Goal: Task Accomplishment & Management: Manage account settings

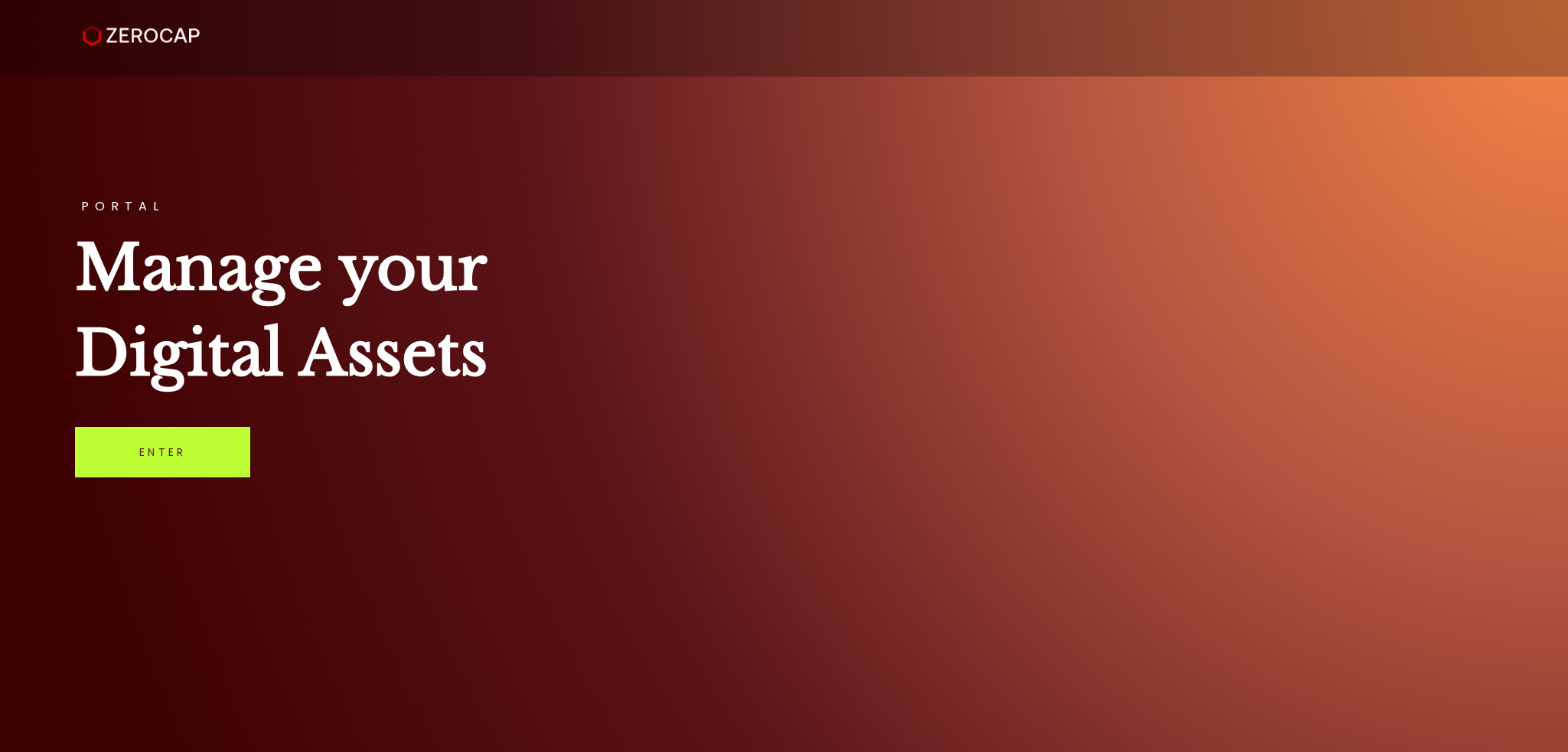
click at [225, 444] on link "Enter" at bounding box center [162, 452] width 175 height 51
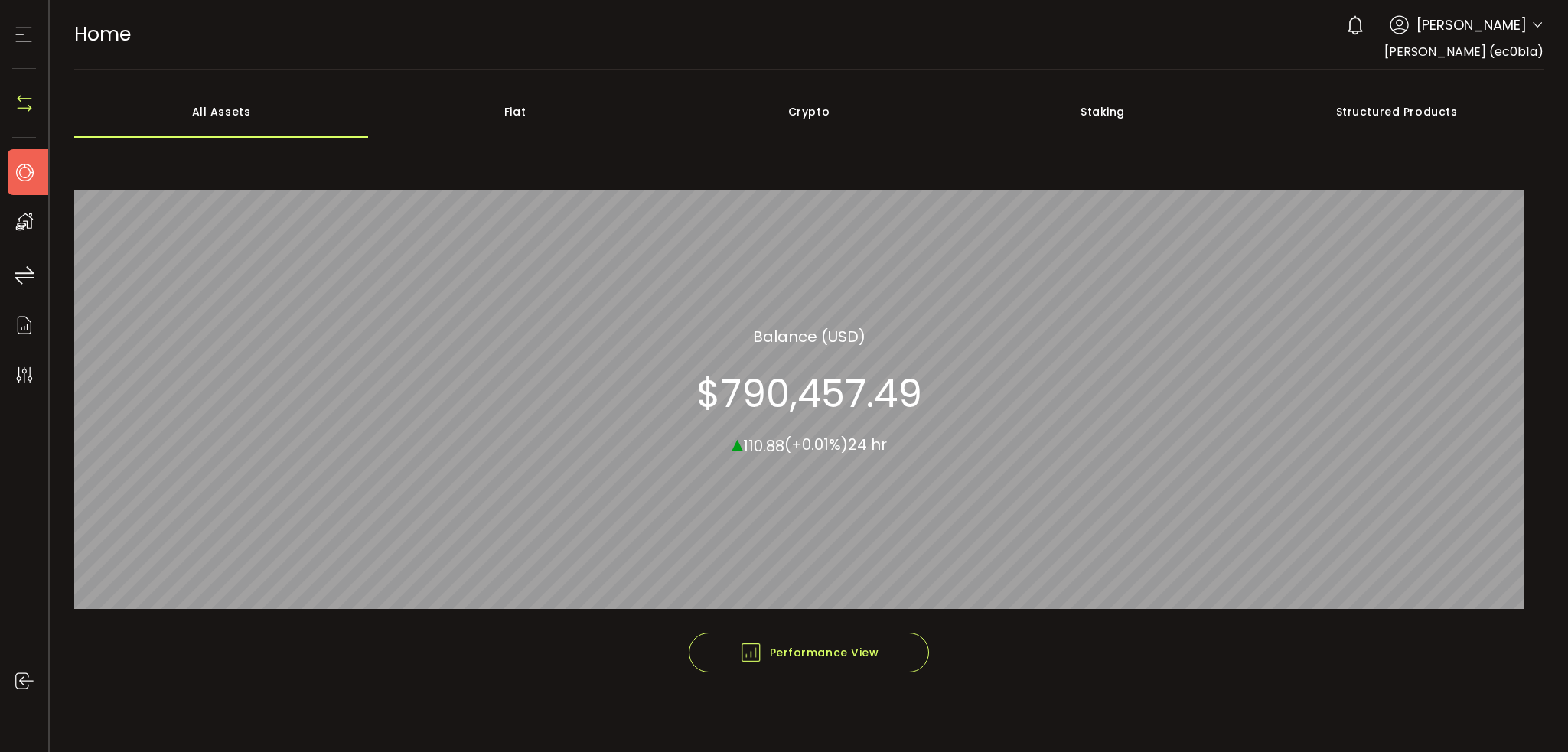
click at [827, 108] on div "Crypto" at bounding box center [808, 112] width 294 height 54
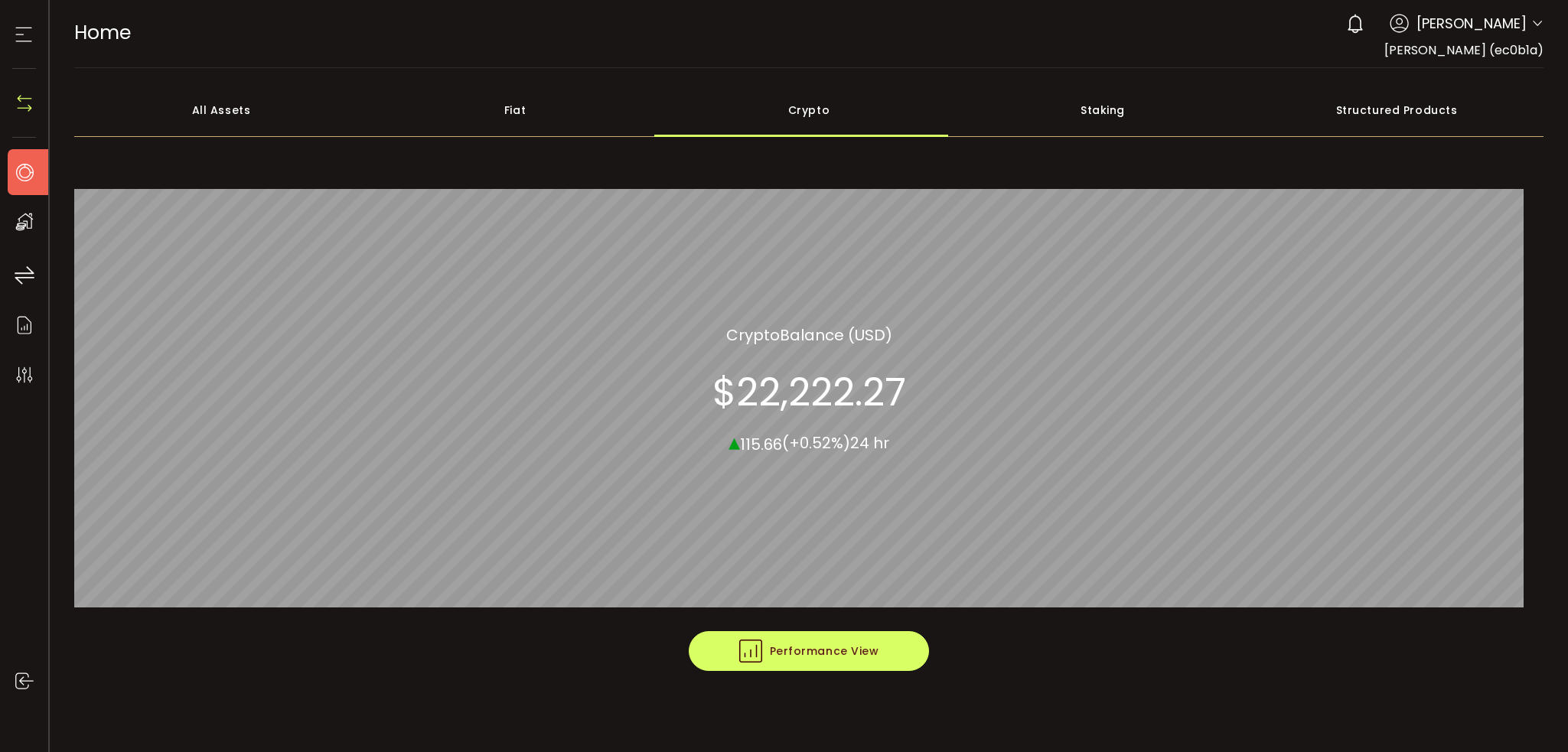
click at [846, 641] on span "Performance View" at bounding box center [809, 650] width 140 height 23
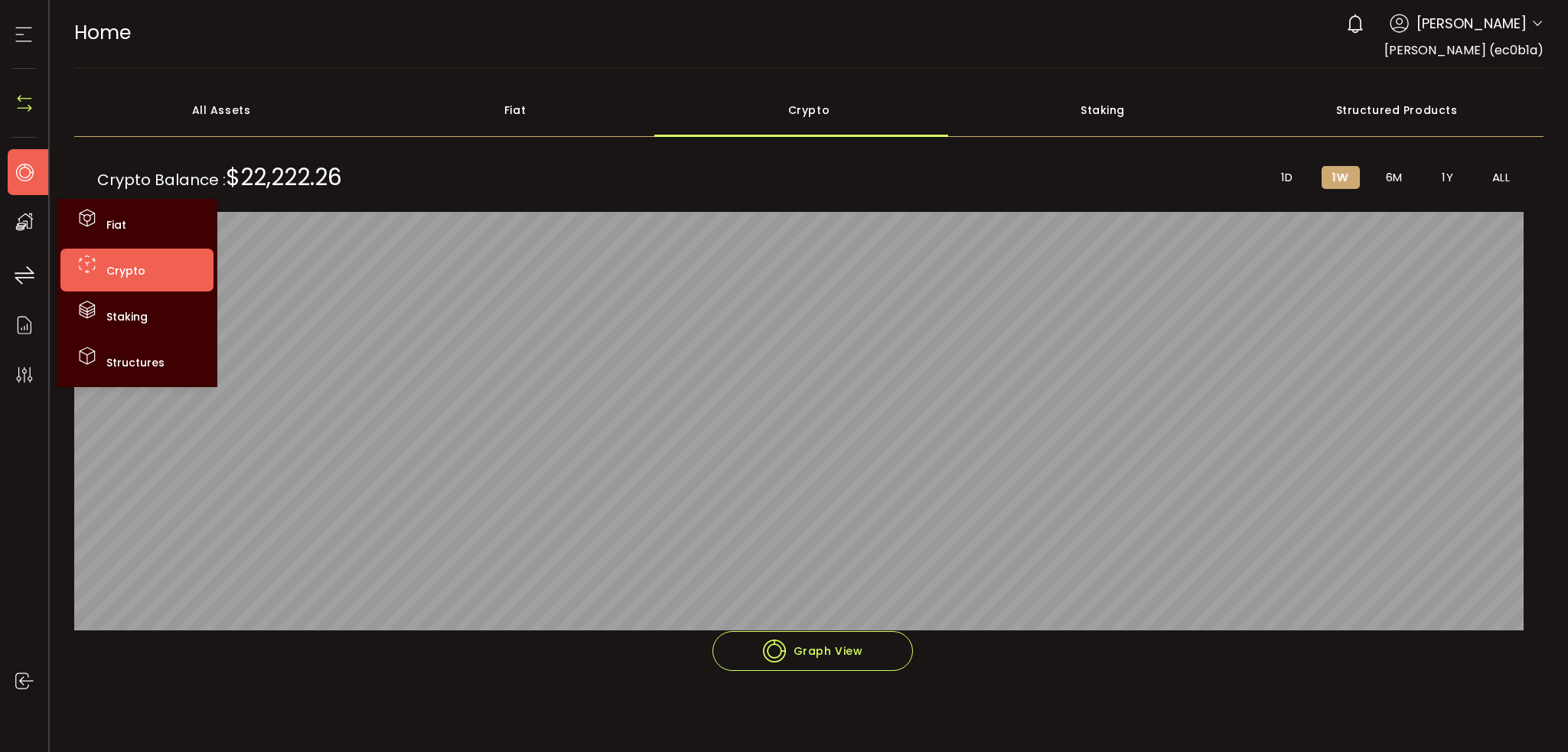
click at [128, 263] on li "Crypto" at bounding box center [137, 270] width 153 height 43
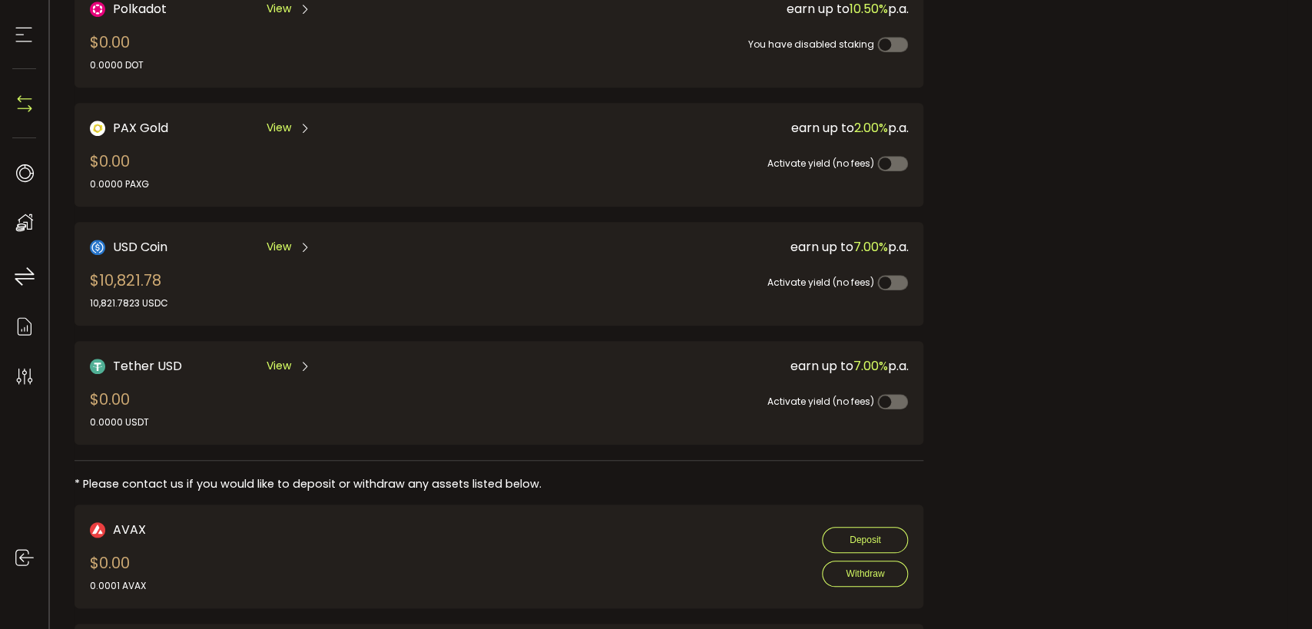
scroll to position [373, 0]
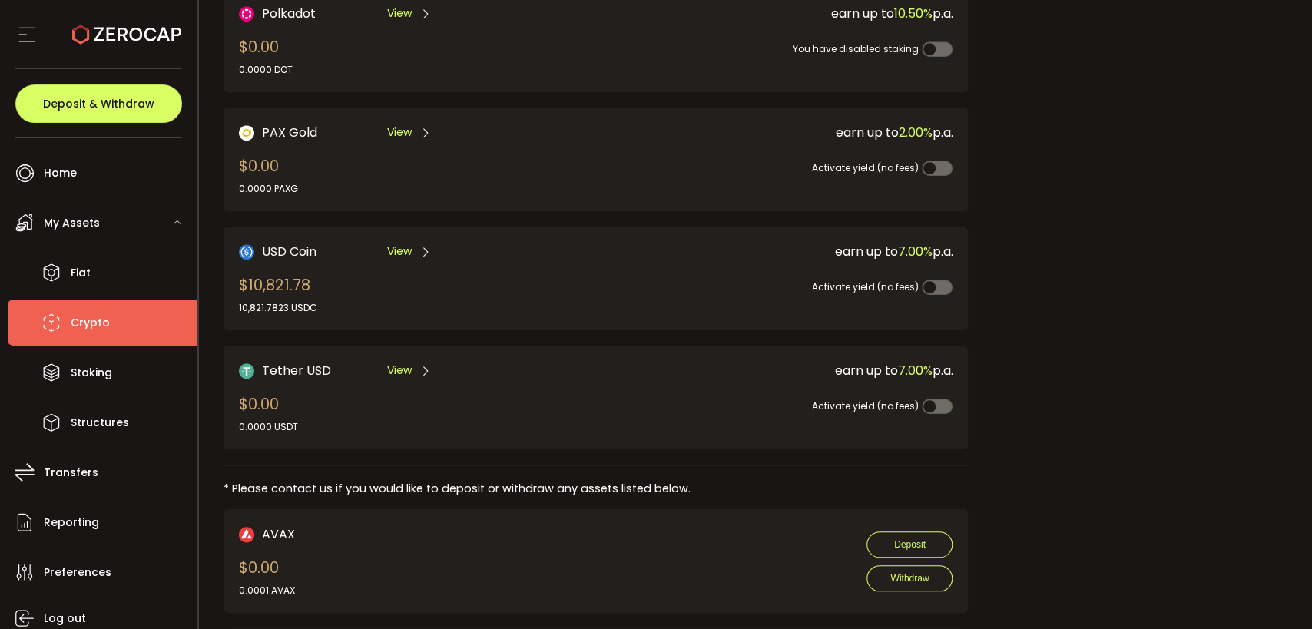
click at [396, 250] on span "View" at bounding box center [399, 251] width 25 height 16
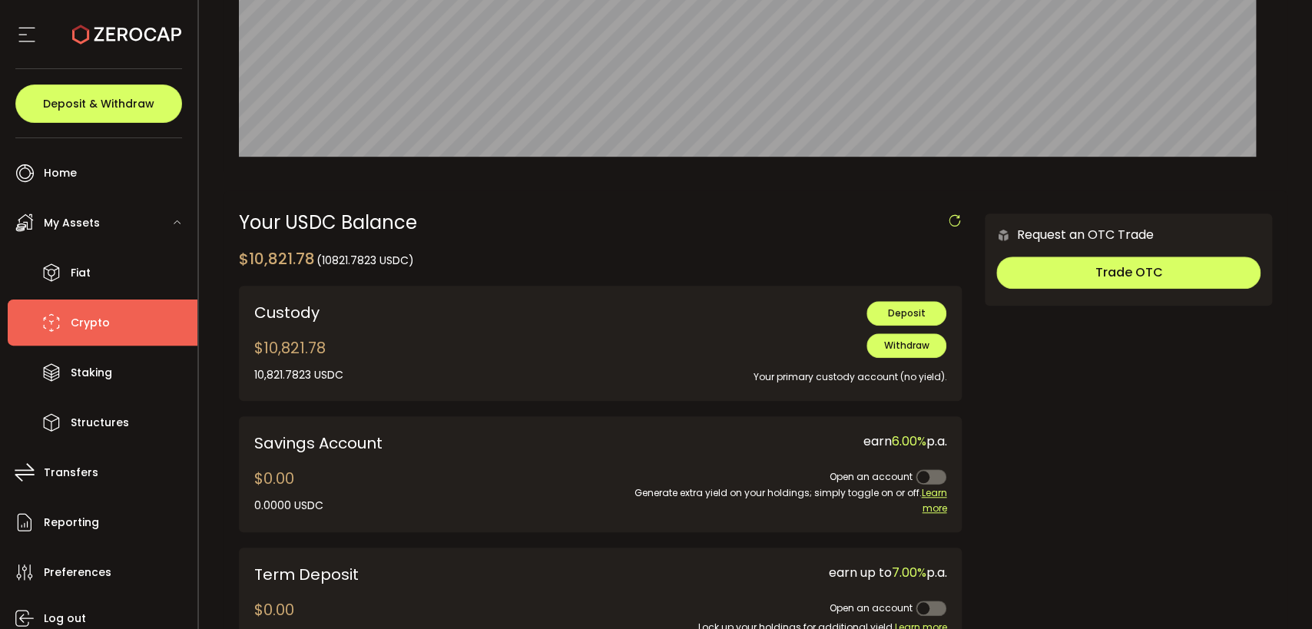
scroll to position [313, 0]
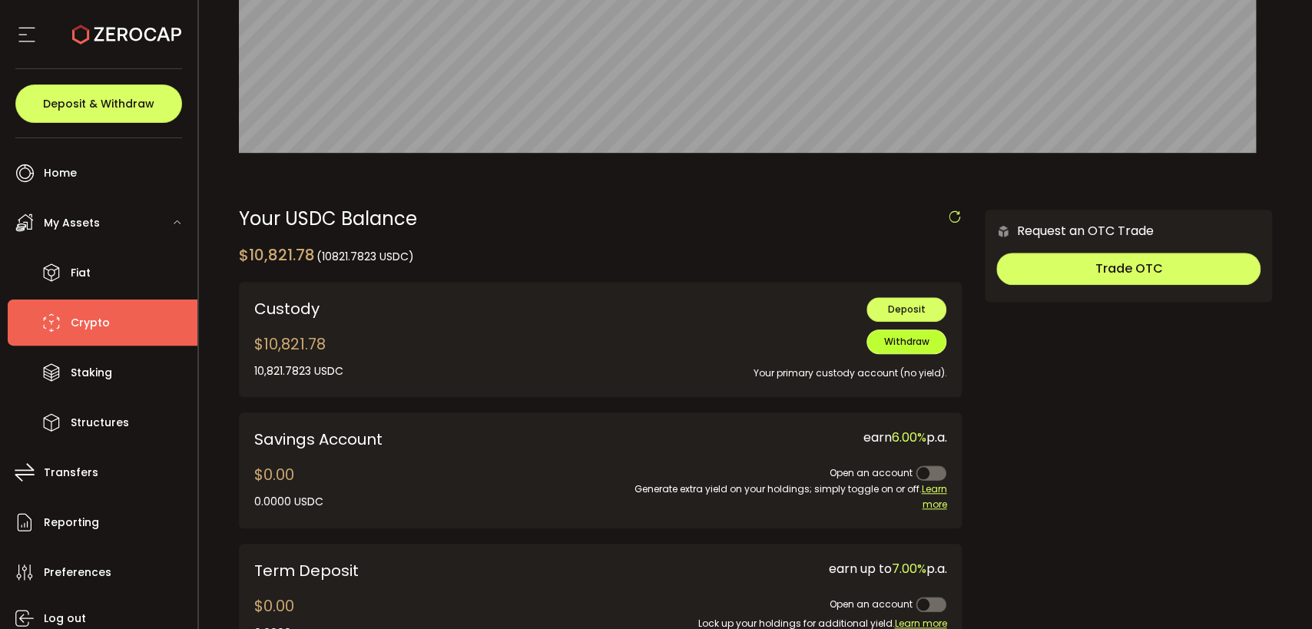
click at [905, 346] on span "Withdraw" at bounding box center [906, 341] width 45 height 13
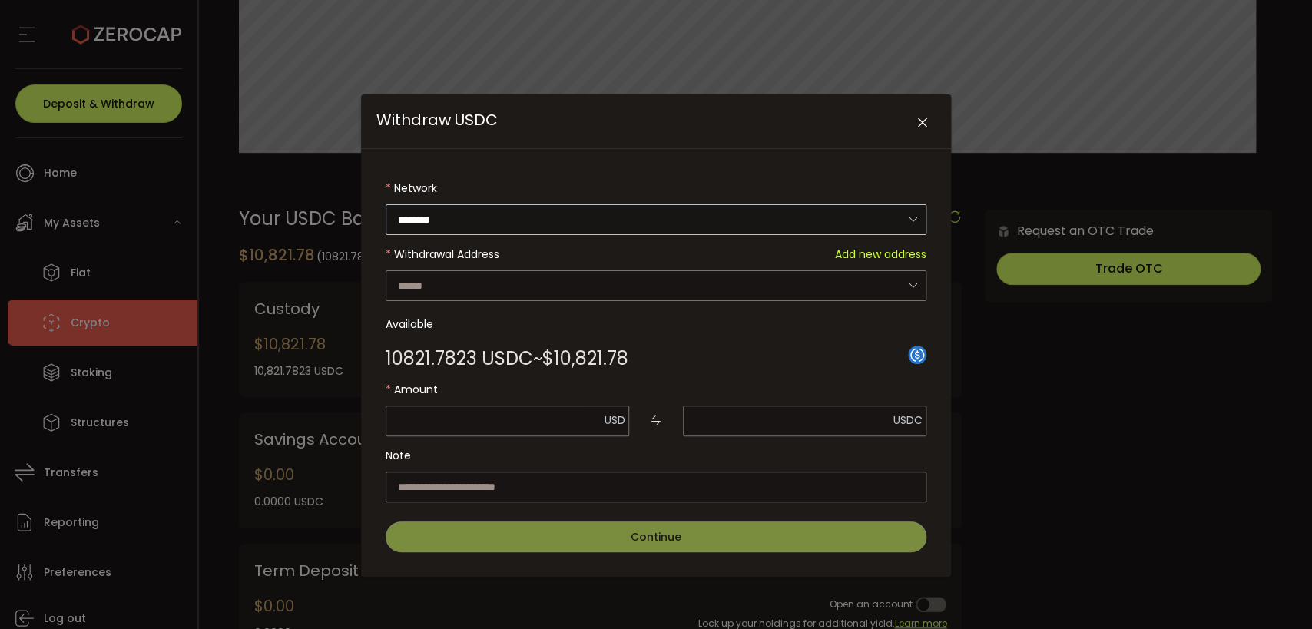
click at [909, 214] on icon "Withdraw USDC" at bounding box center [912, 219] width 19 height 31
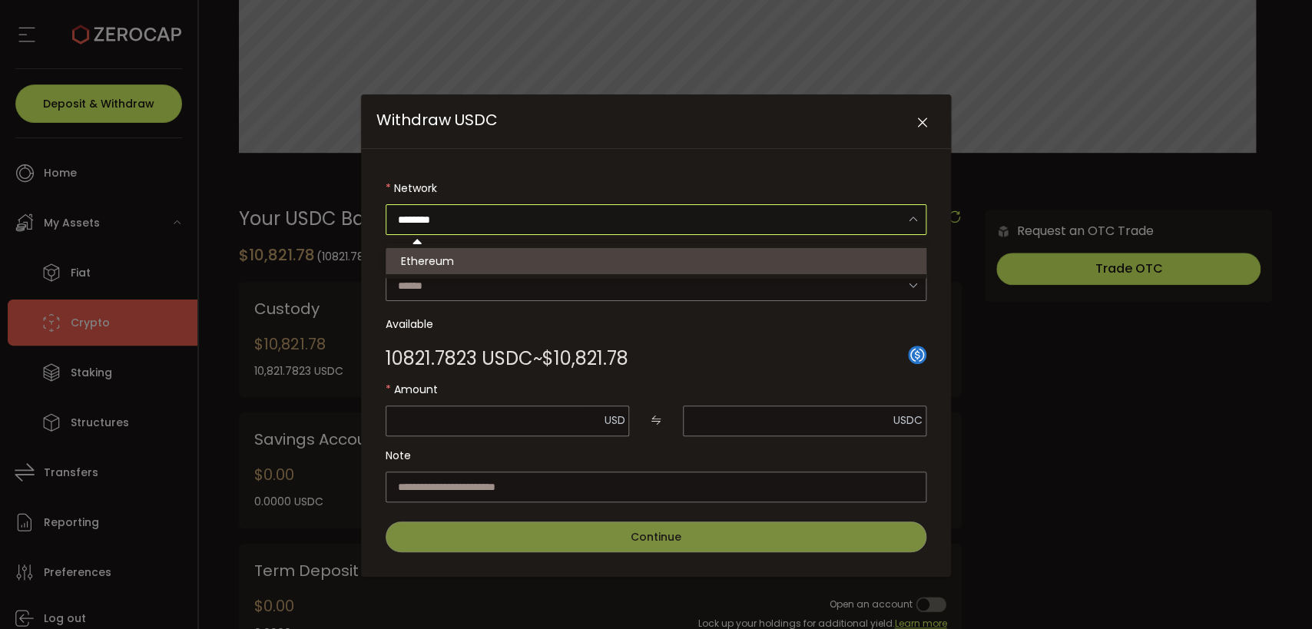
click at [909, 214] on icon "Withdraw USDC" at bounding box center [912, 219] width 19 height 31
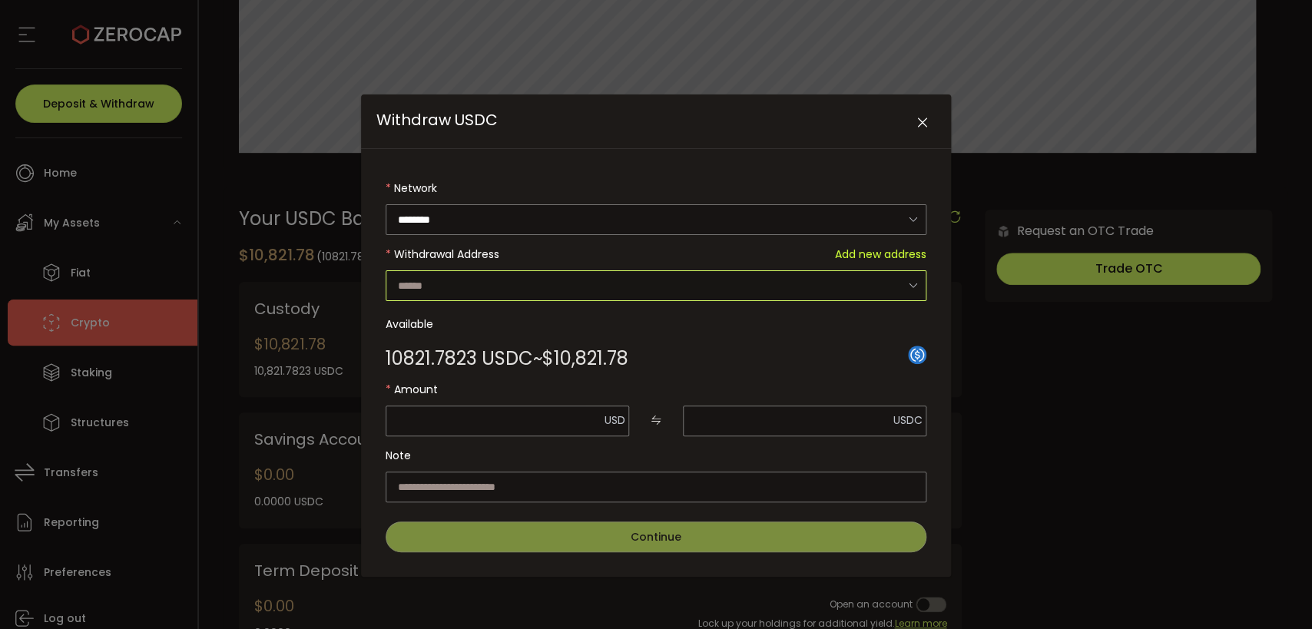
click at [871, 279] on input "Withdraw USDC" at bounding box center [656, 285] width 541 height 31
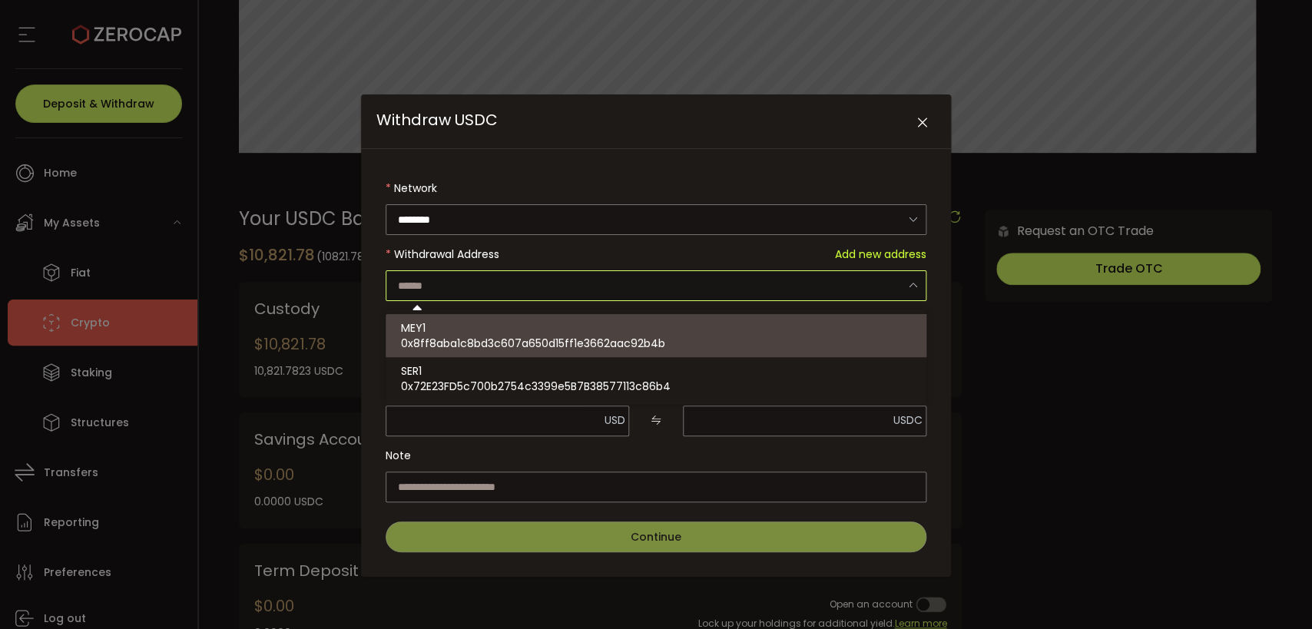
click at [638, 336] on span "0x8ff8aba1c8bd3c607a650d15ff1e3662aac92b4b" at bounding box center [533, 343] width 264 height 15
type input "**********"
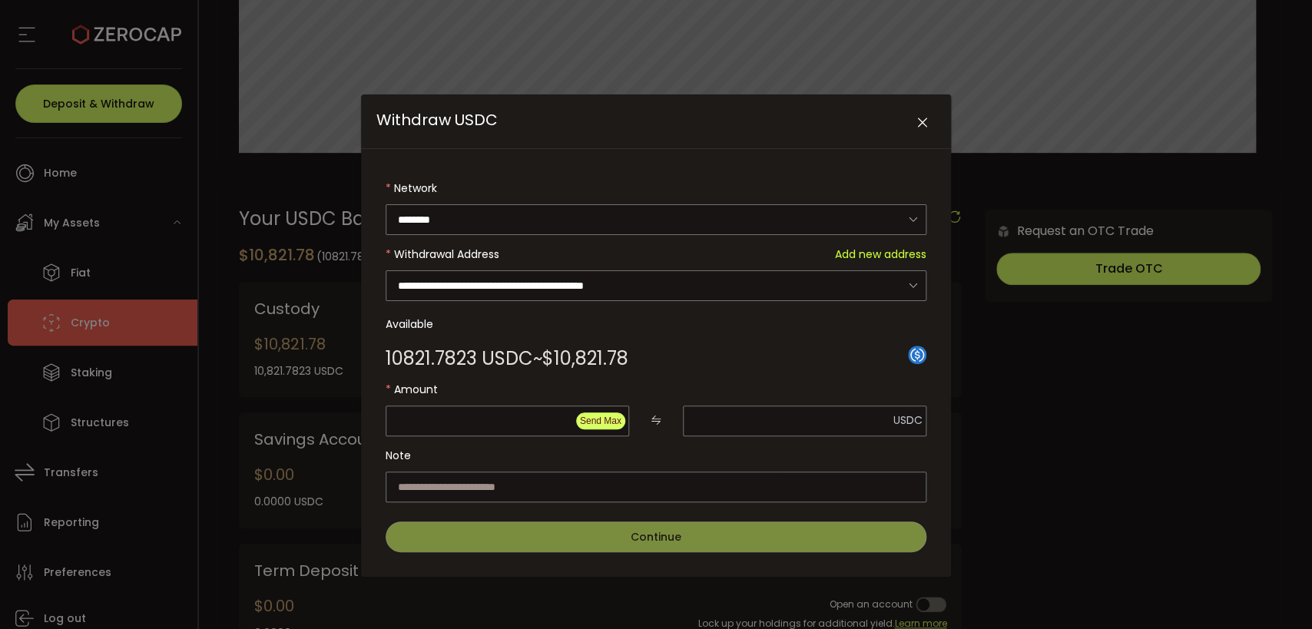
click at [607, 416] on span "Send Max" at bounding box center [600, 421] width 41 height 11
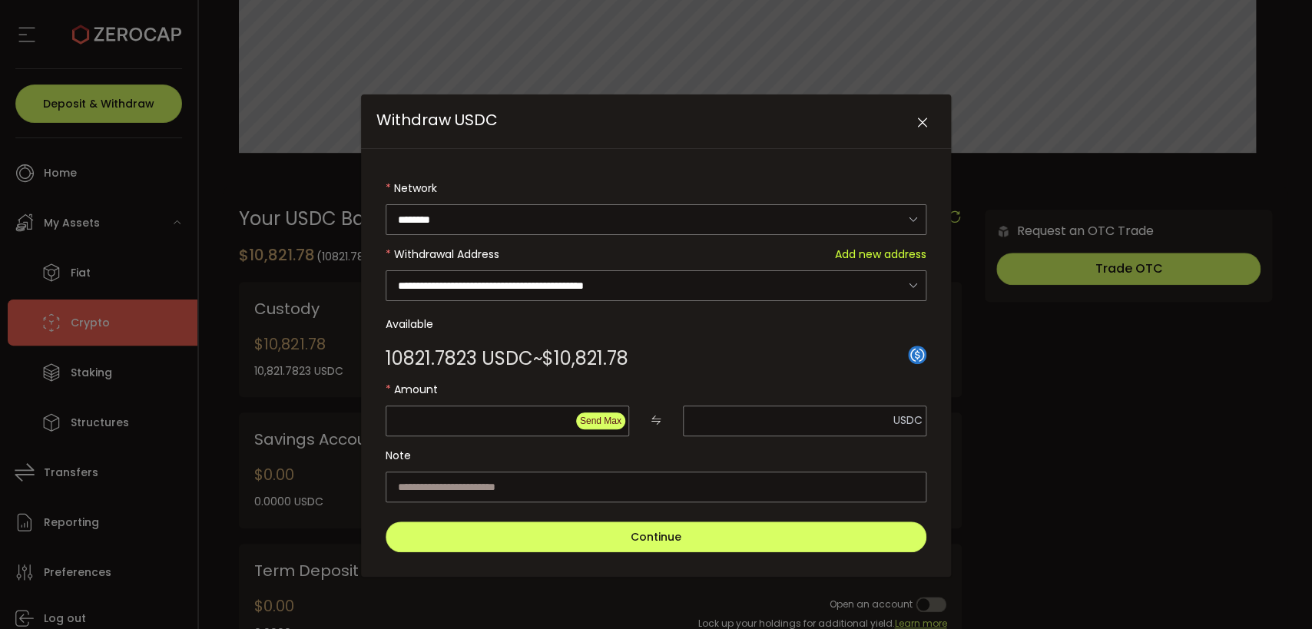
type input "********"
type input "**********"
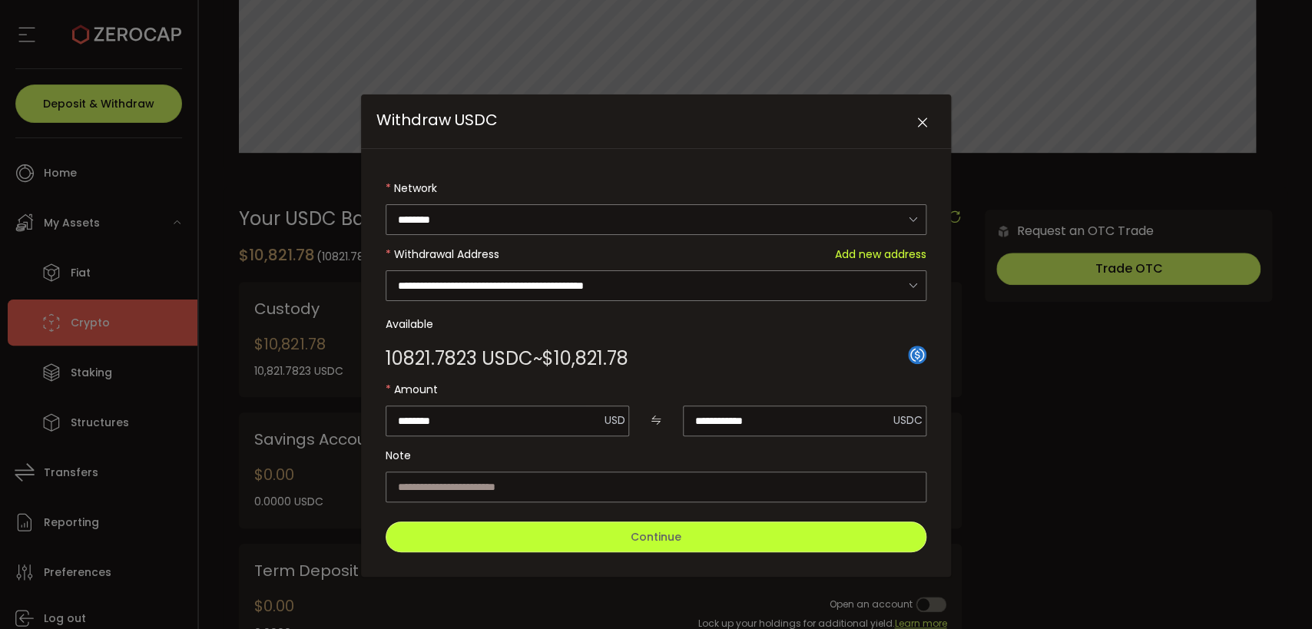
click at [744, 532] on button "Continue" at bounding box center [656, 537] width 541 height 31
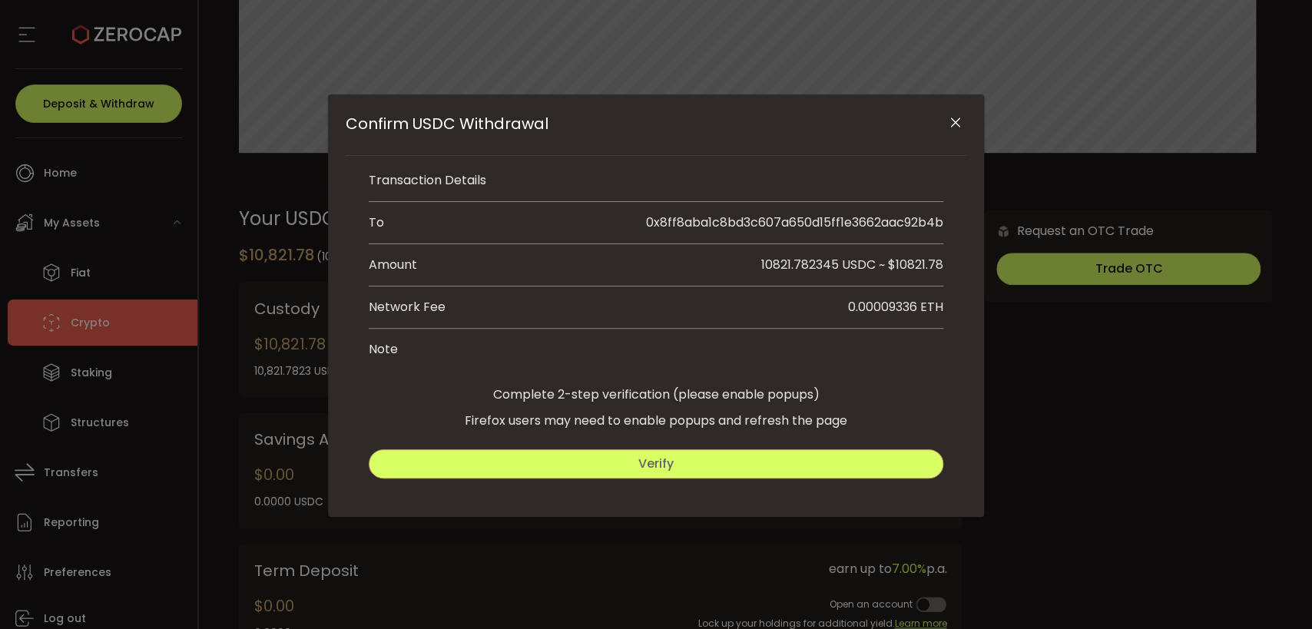
click at [699, 469] on button "Verify" at bounding box center [656, 463] width 575 height 29
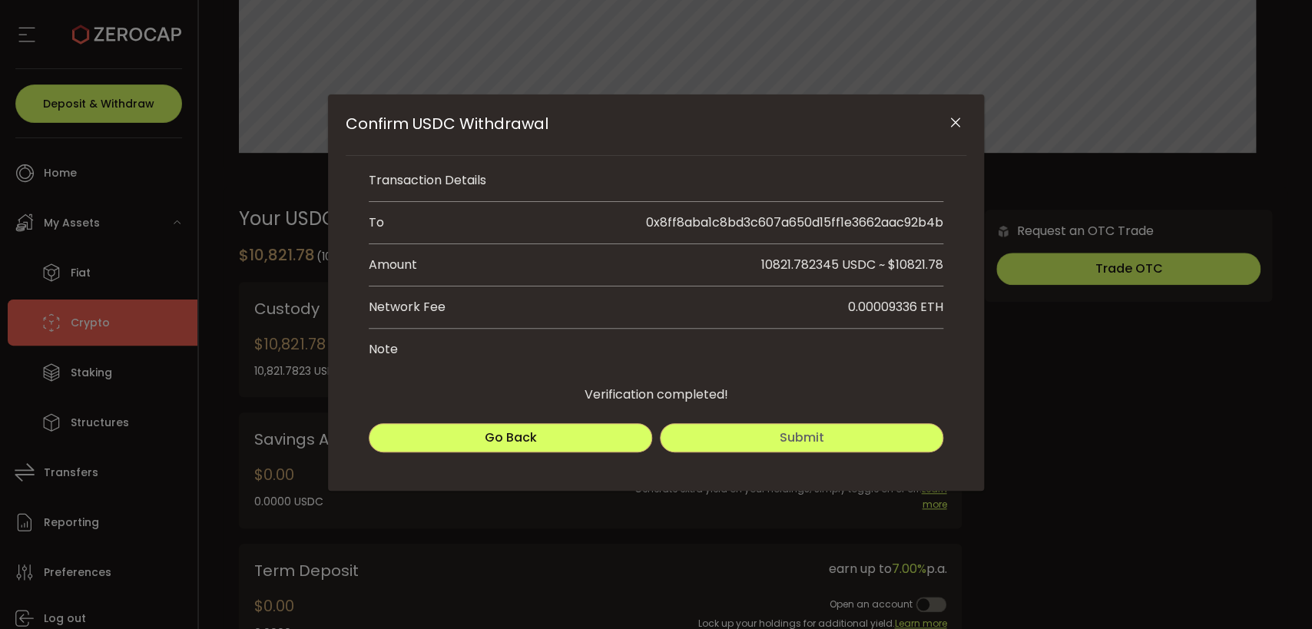
click at [800, 445] on span "Submit" at bounding box center [802, 438] width 45 height 18
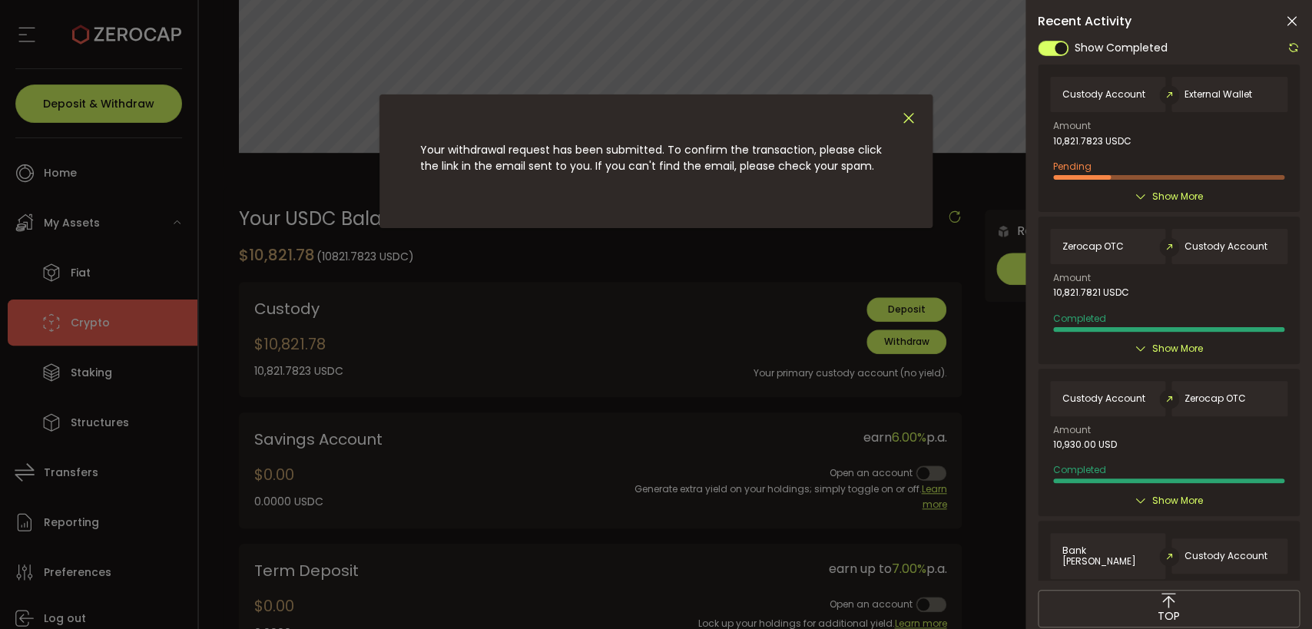
click at [909, 114] on icon "Close" at bounding box center [908, 118] width 17 height 17
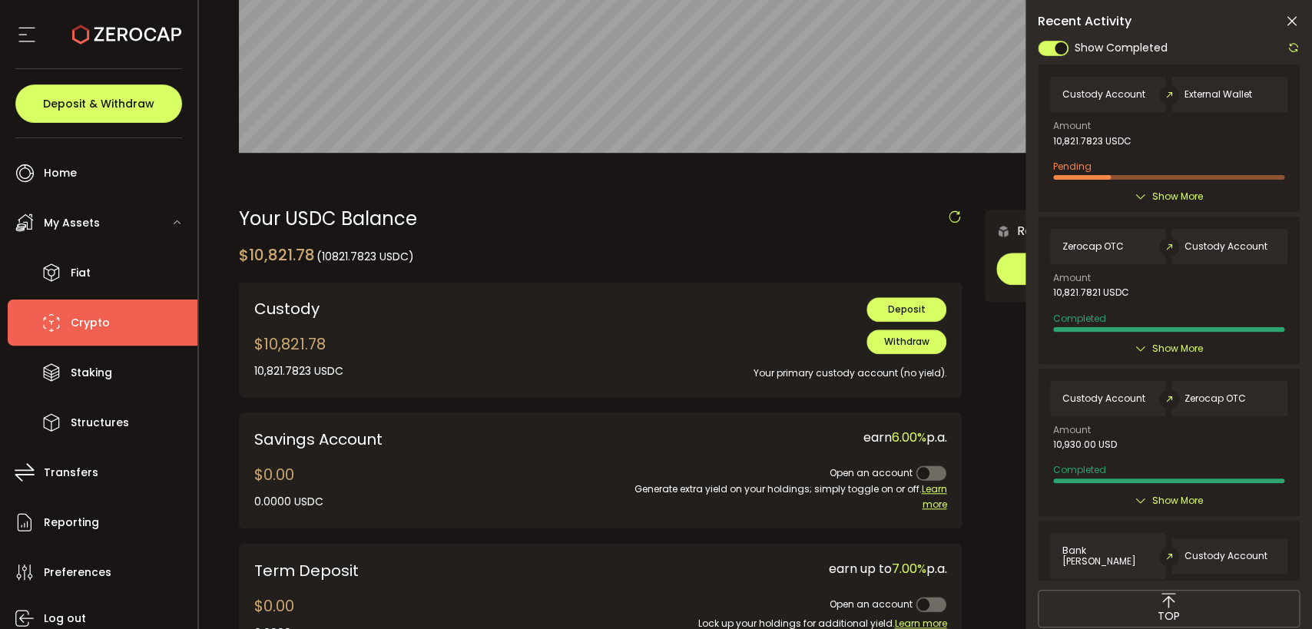
click at [1291, 18] on icon at bounding box center [1291, 21] width 15 height 15
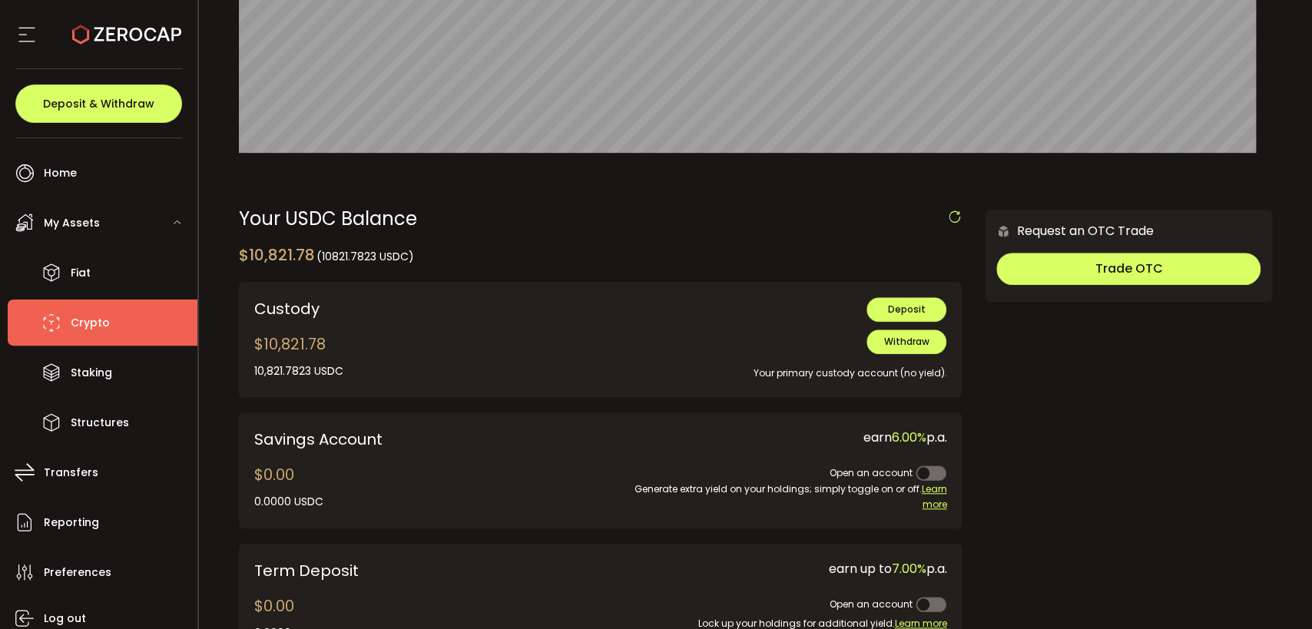
scroll to position [0, 0]
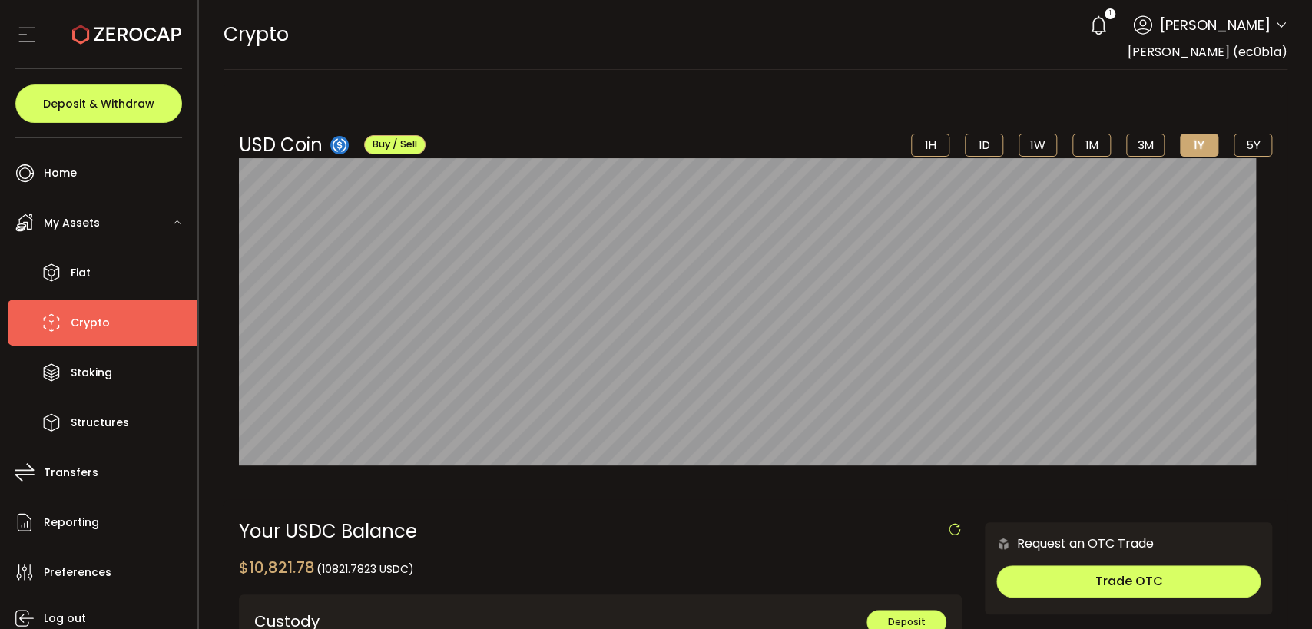
click at [1275, 24] on icon at bounding box center [1281, 25] width 12 height 12
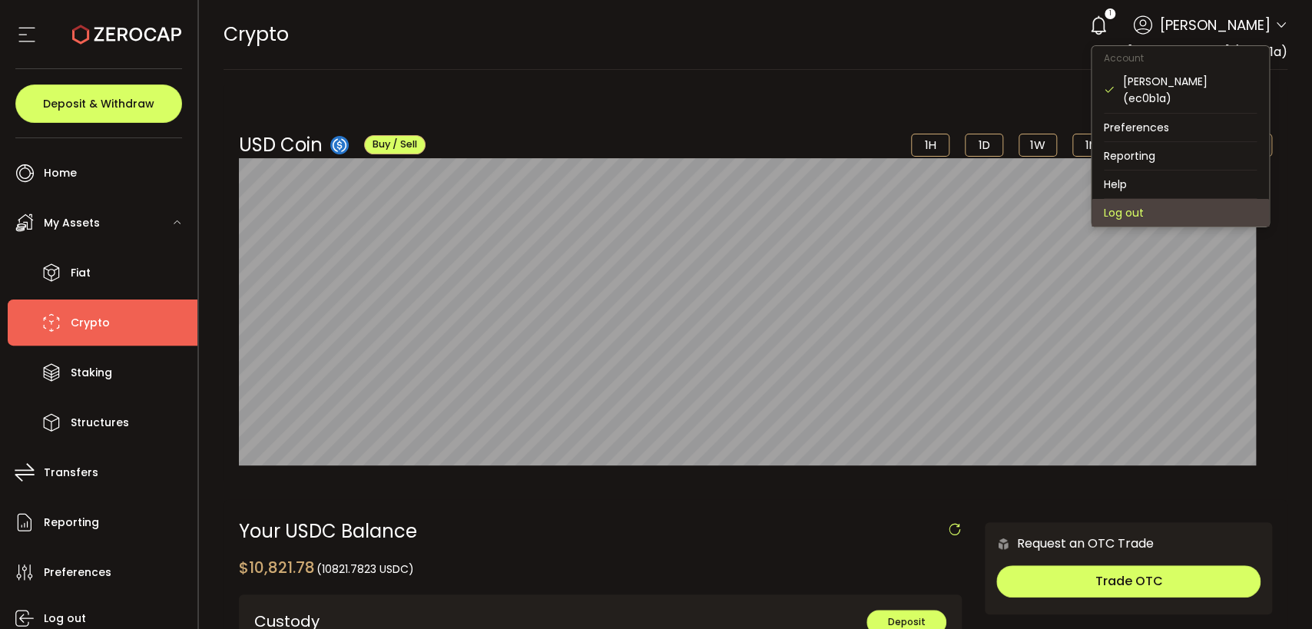
click at [1159, 207] on li "Log out" at bounding box center [1179, 213] width 177 height 28
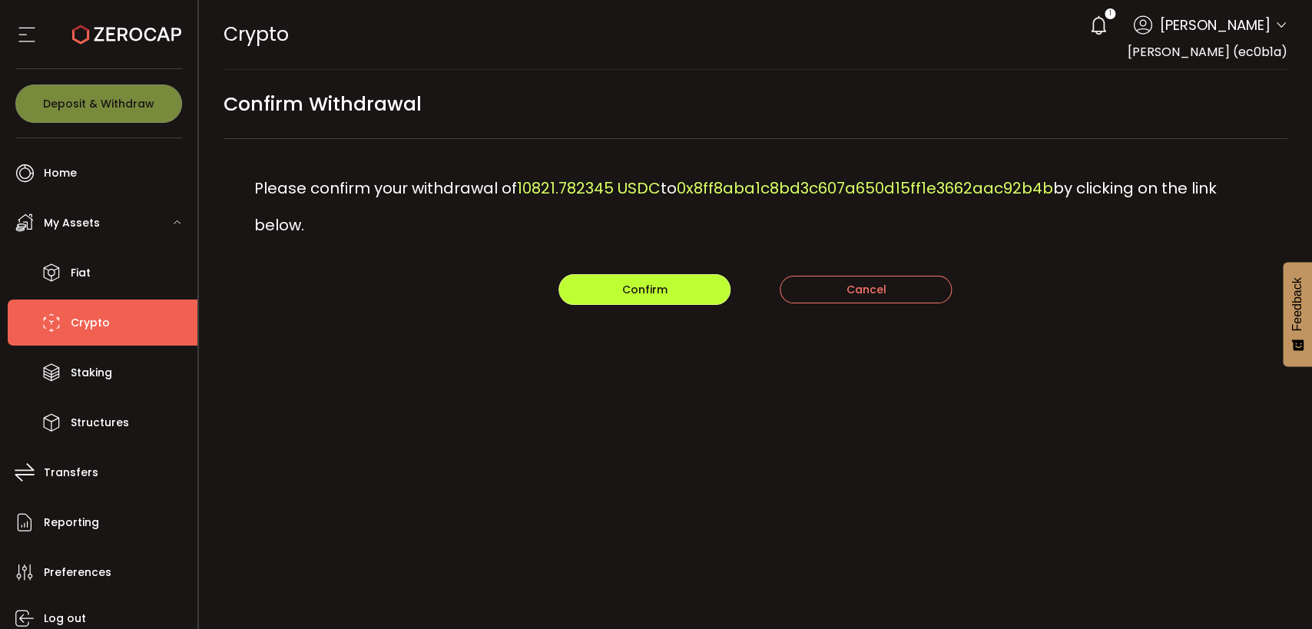
click at [653, 294] on span "Confirm" at bounding box center [644, 289] width 45 height 15
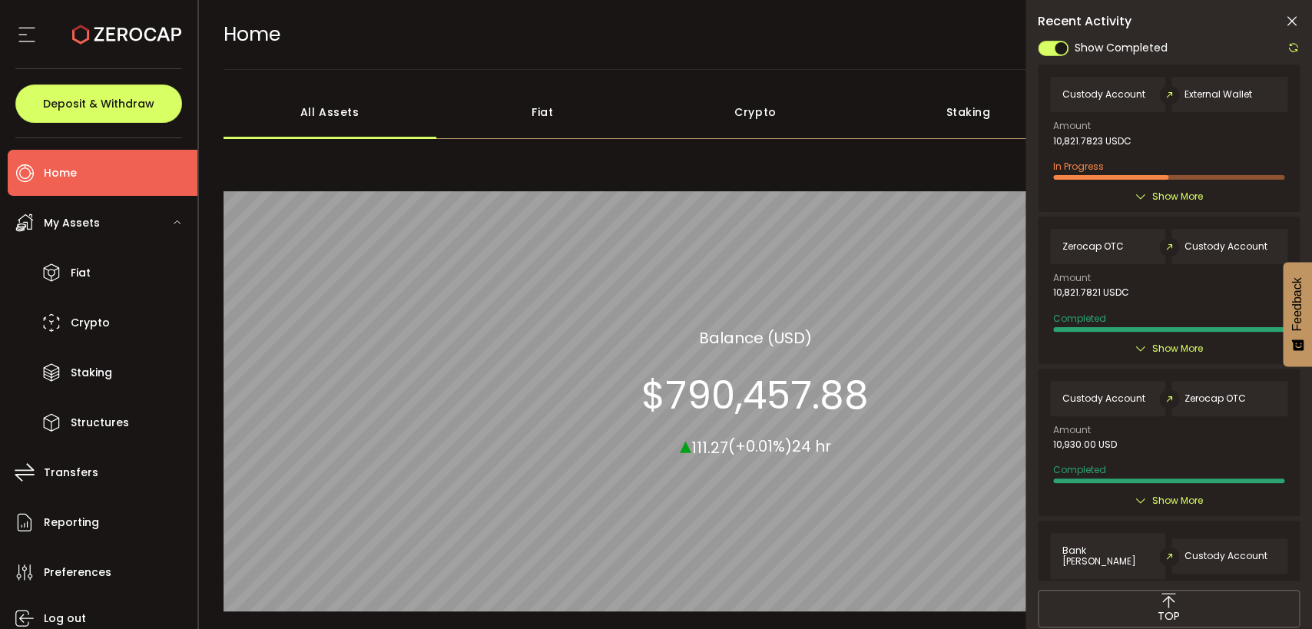
click at [1152, 200] on span "Show More" at bounding box center [1177, 196] width 51 height 15
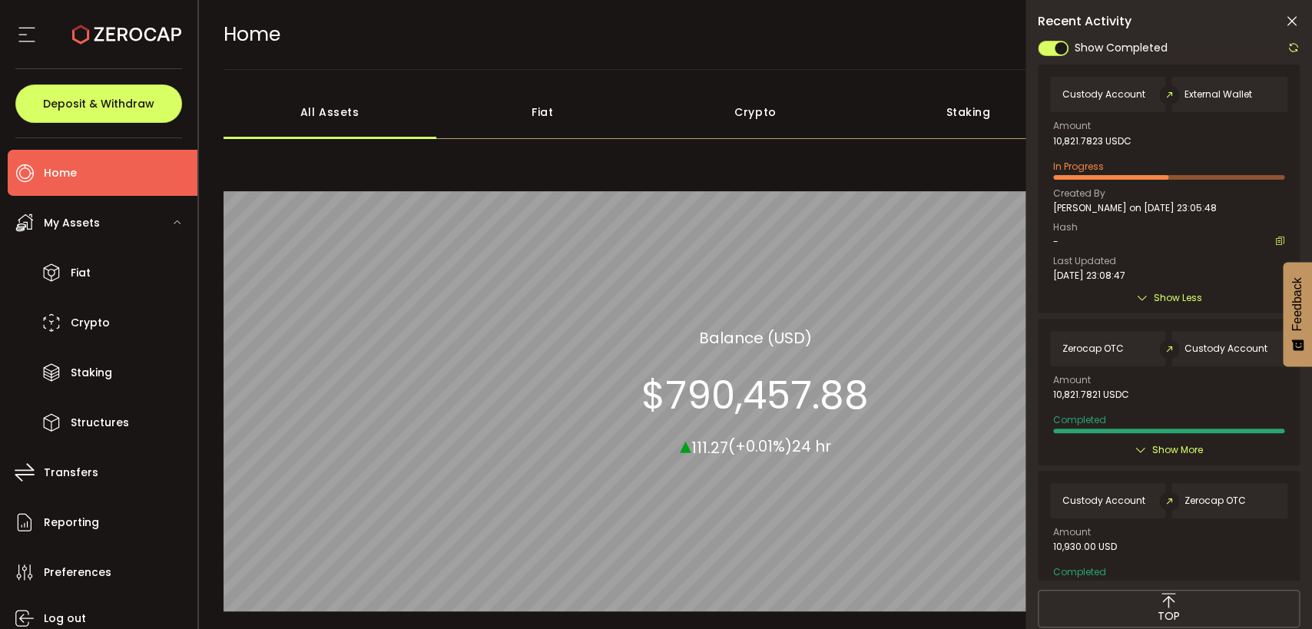
click at [1291, 18] on icon at bounding box center [1291, 21] width 15 height 15
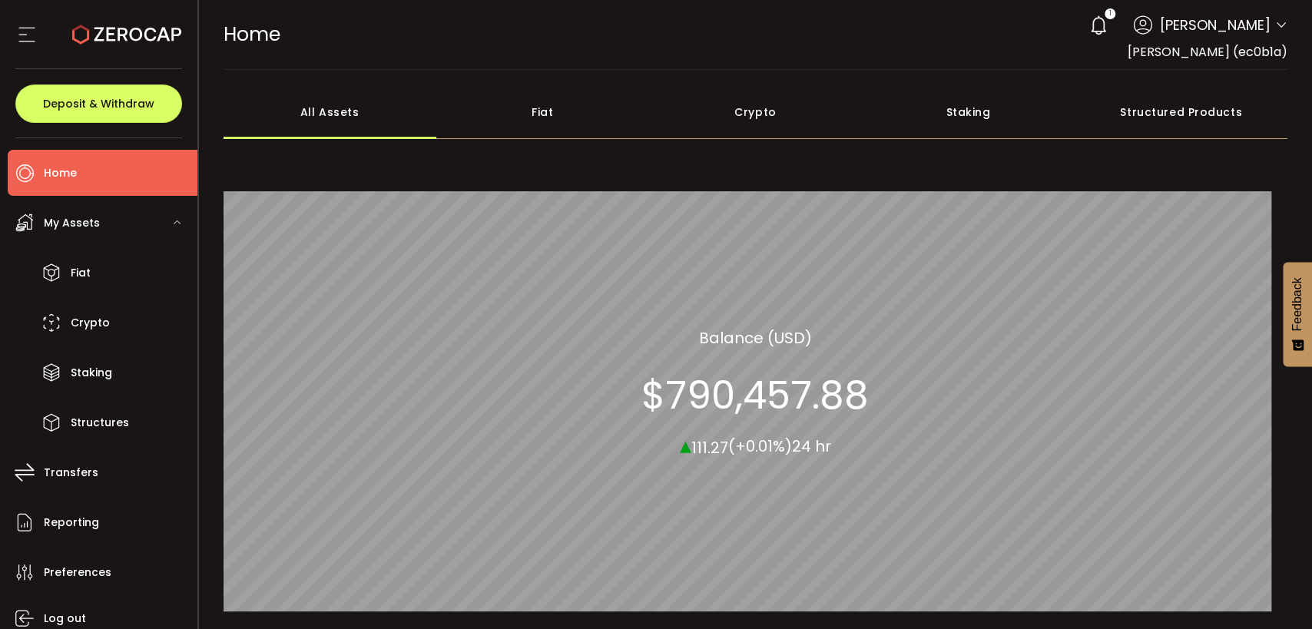
click at [1275, 20] on span at bounding box center [1281, 25] width 12 height 15
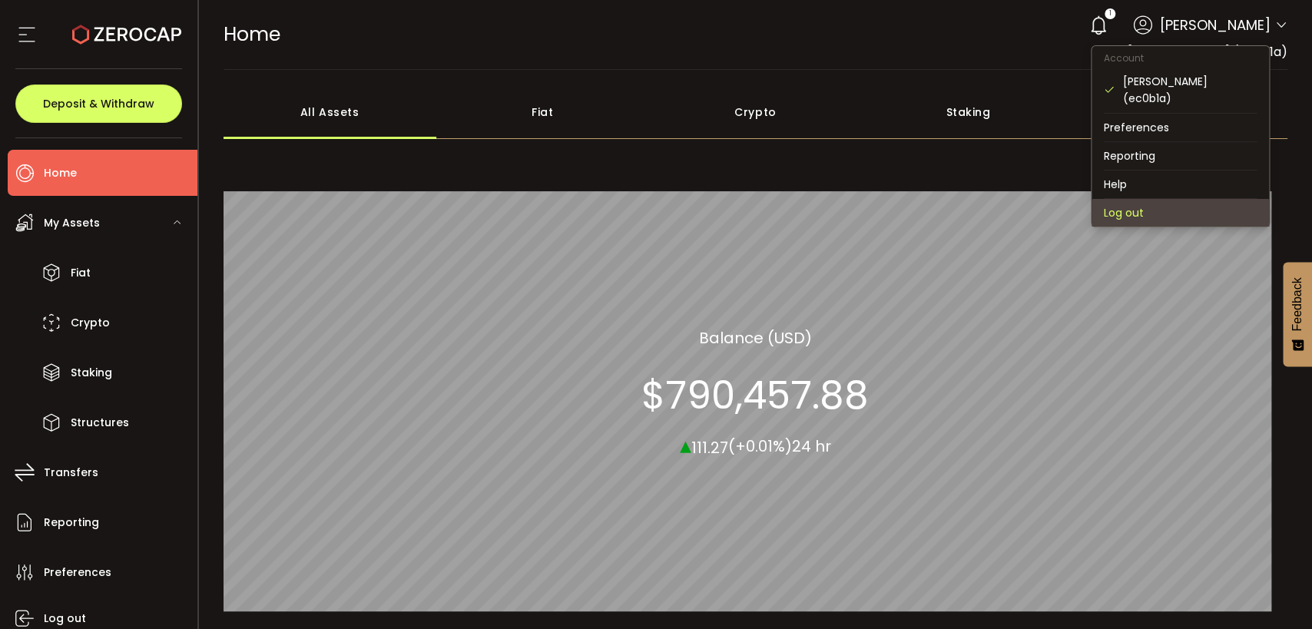
click at [1156, 207] on li "Log out" at bounding box center [1179, 213] width 177 height 28
